Goal: Check status

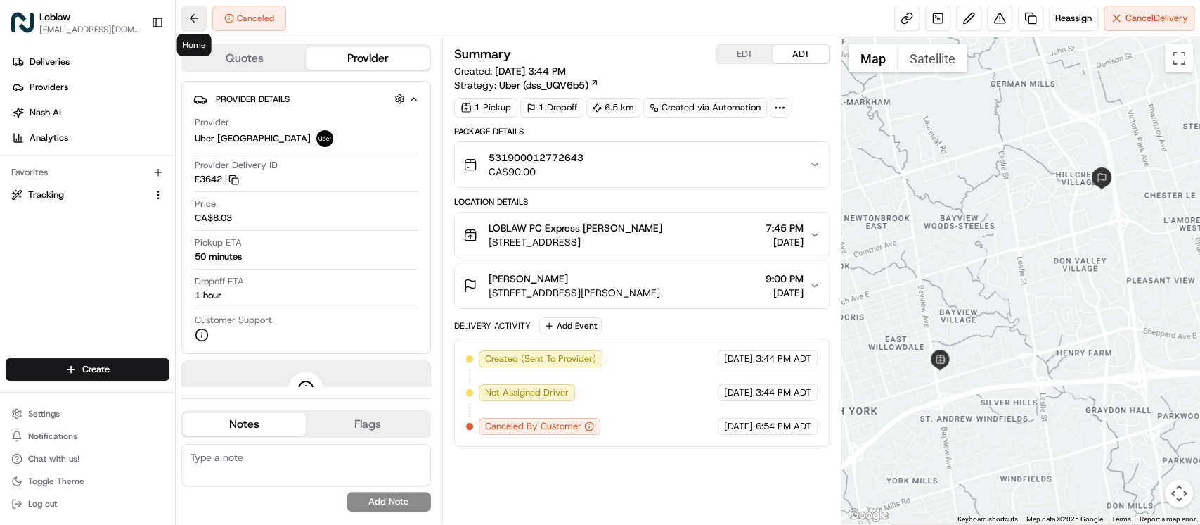
click at [186, 14] on button at bounding box center [193, 18] width 25 height 25
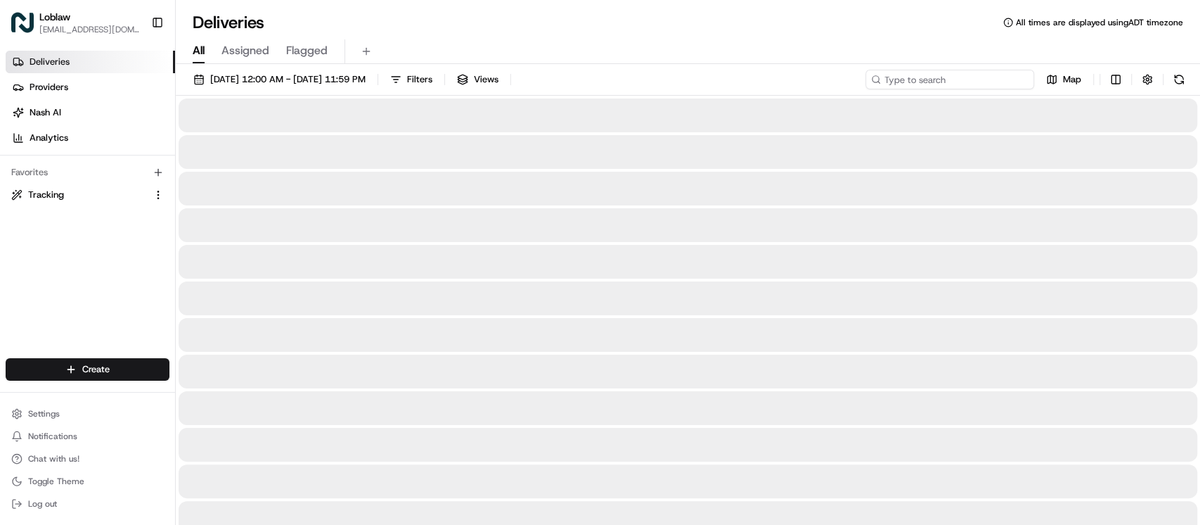
click at [945, 72] on input at bounding box center [950, 80] width 169 height 20
paste input "531900012770039"
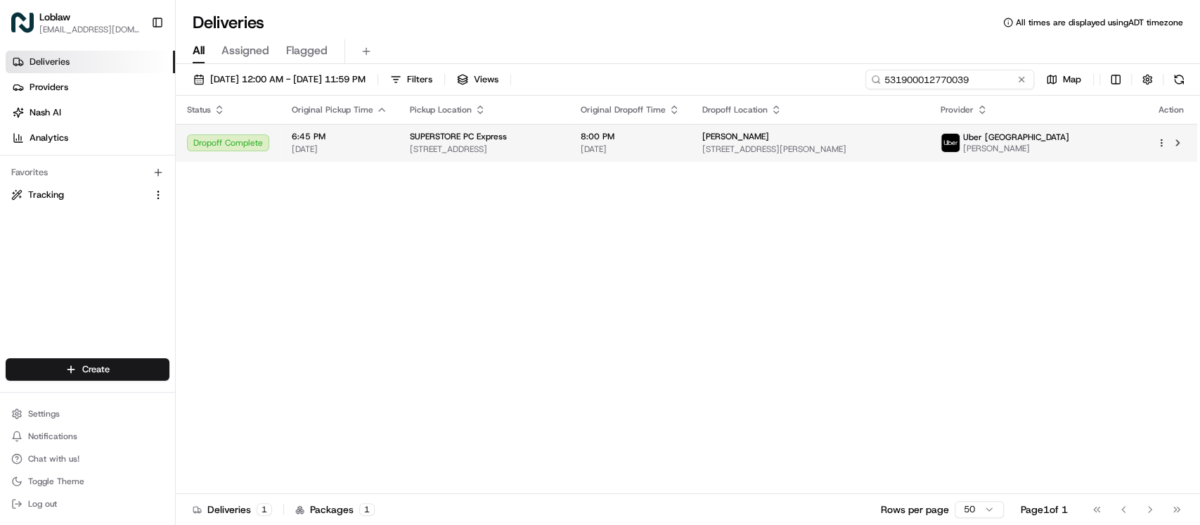
type input "531900012770039"
click at [691, 160] on td "8:00 PM [DATE]" at bounding box center [631, 143] width 122 height 38
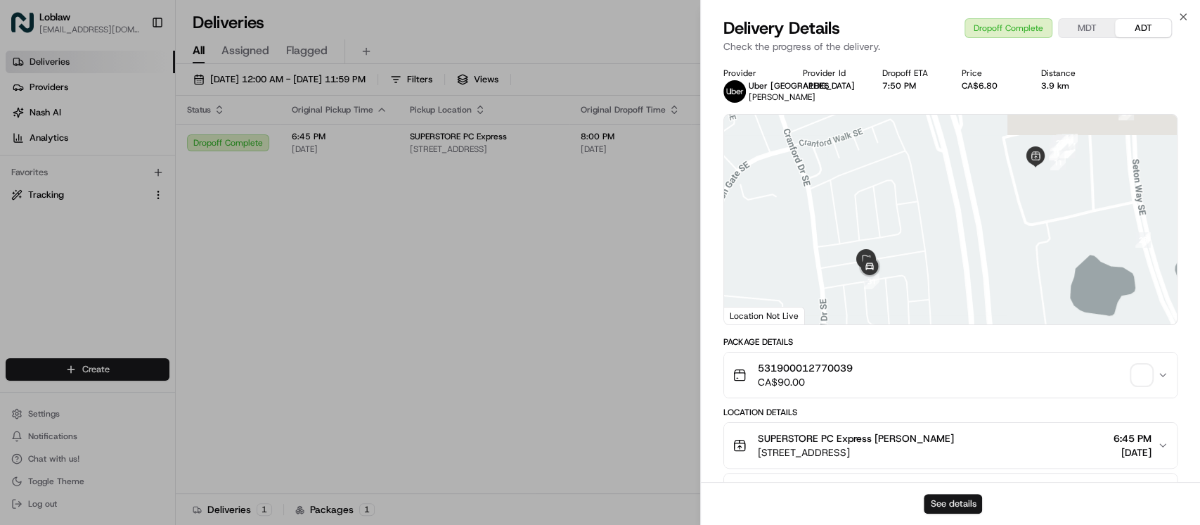
click at [945, 500] on button "See details" at bounding box center [953, 504] width 58 height 20
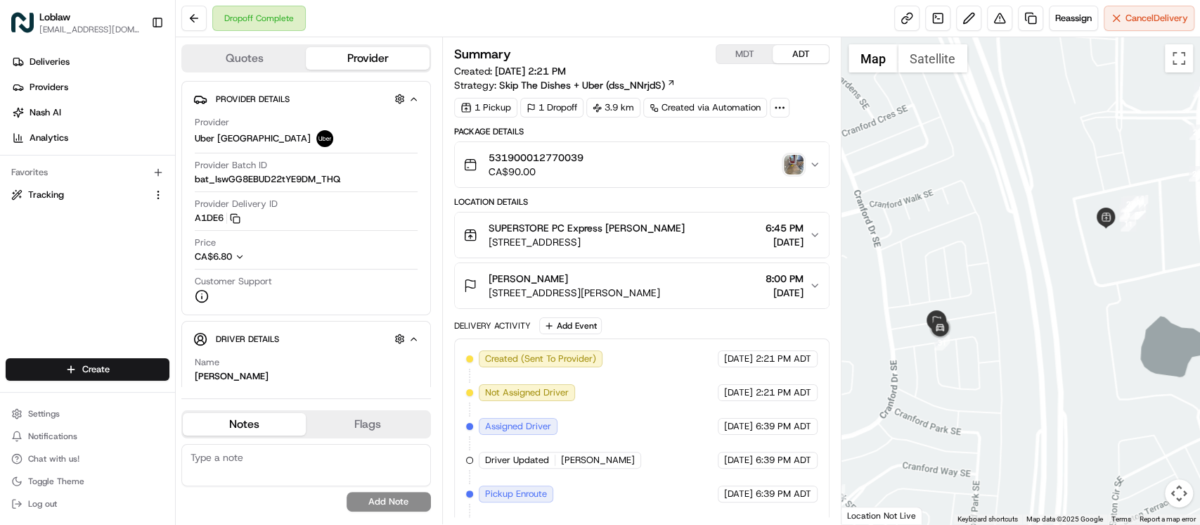
click at [791, 160] on img "button" at bounding box center [794, 165] width 20 height 20
